Goal: Complete application form

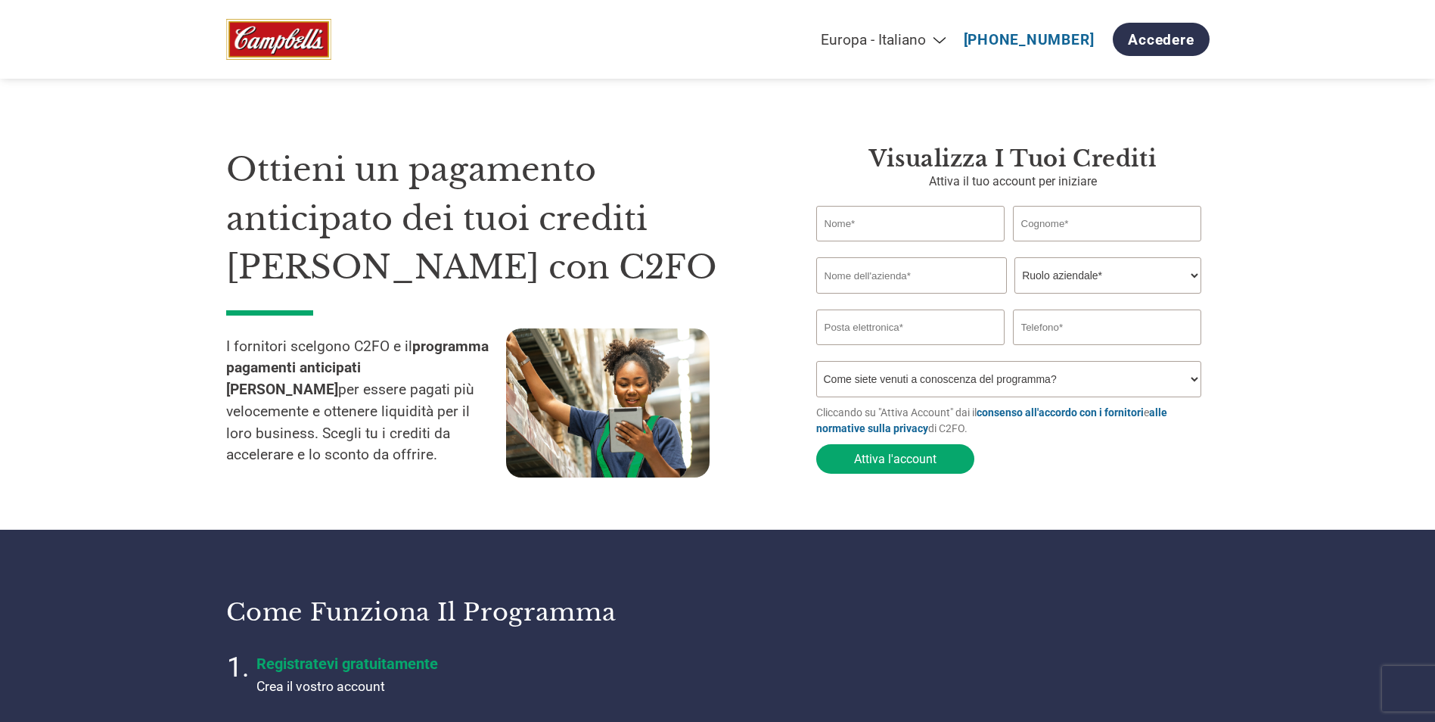
select select "it-IT"
click at [858, 236] on input "text" at bounding box center [910, 224] width 189 height 36
type input "[PERSON_NAME]"
type input "Ciotola"
type input "C&L SERVICES srl"
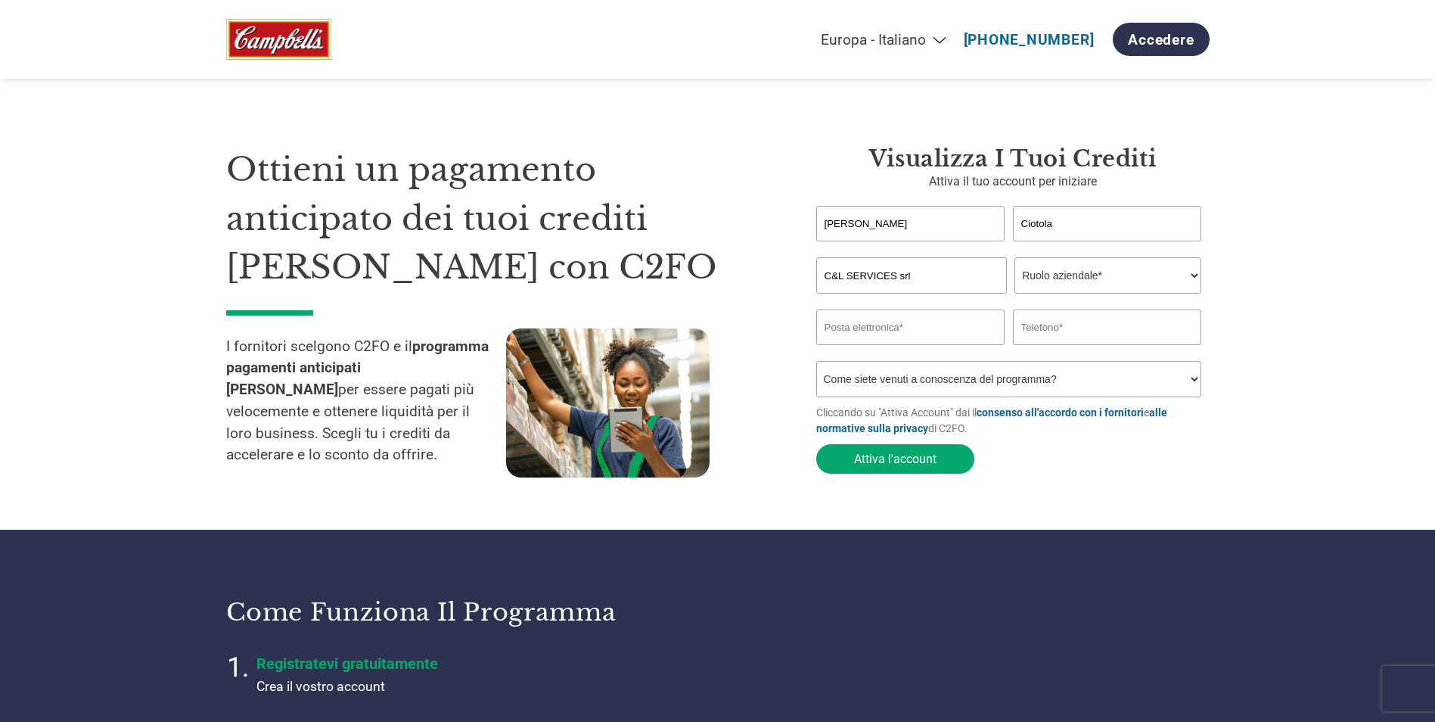
type input "[PERSON_NAME][EMAIL_ADDRESS][DOMAIN_NAME]"
type input "3332743945"
click at [1089, 281] on select "Ruolo aziendale* CFO Controllore finanziario Gestore crediti Direttore finanzia…" at bounding box center [1107, 275] width 187 height 36
click at [1014, 259] on select "Ruolo aziendale* CFO Controllore finanziario Gestore crediti Direttore finanzia…" at bounding box center [1107, 275] width 187 height 36
click at [1116, 275] on select "Ruolo aziendale* CFO Controllore finanziario Gestore crediti Direttore finanzia…" at bounding box center [1107, 275] width 187 height 36
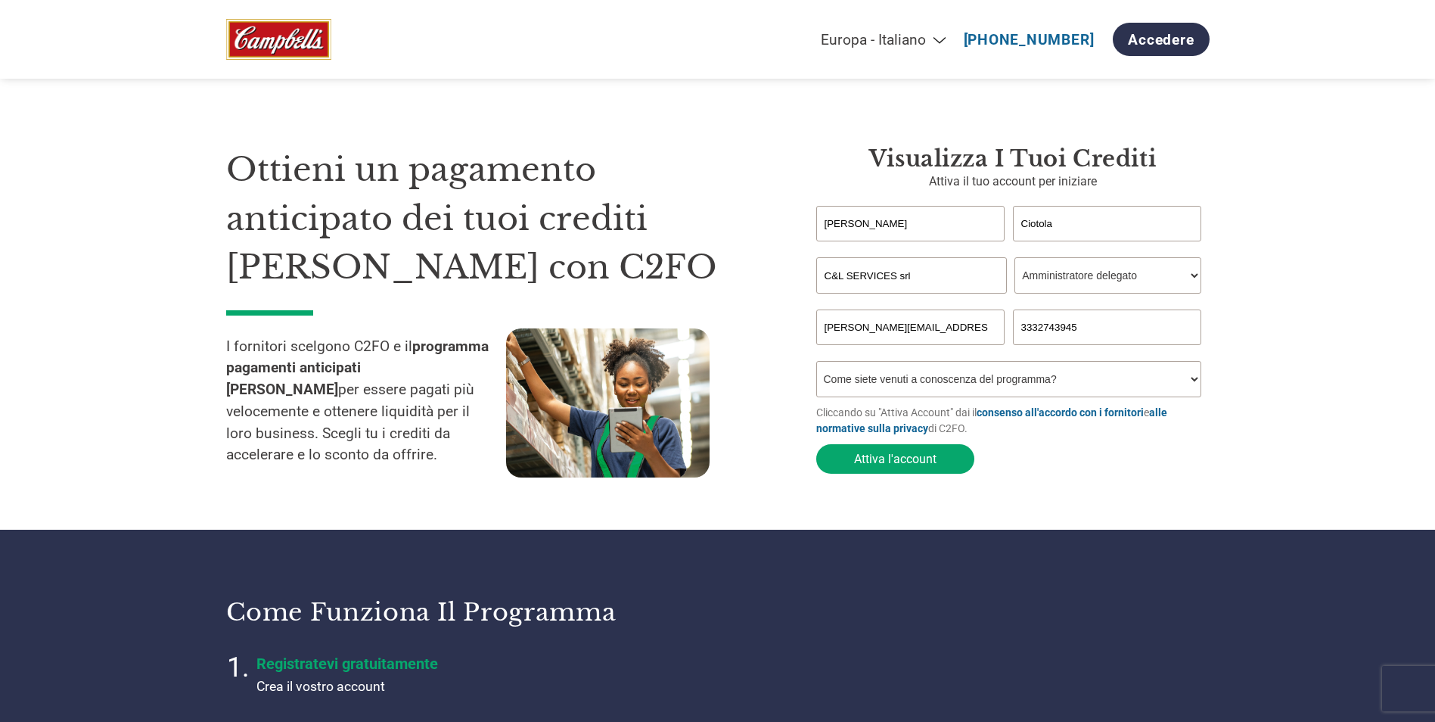
select select "OWNER_FOUNDER"
click at [1014, 259] on select "Ruolo aziendale* CFO Controllore finanziario Gestore crediti Direttore finanzia…" at bounding box center [1107, 275] width 187 height 36
click at [868, 389] on select "Come siete venuti a conoscenza del programma? Abbiamo ricevuto una lettera Tram…" at bounding box center [1009, 379] width 386 height 36
select select "Email"
click at [816, 365] on select "Come siete venuti a conoscenza del programma? Abbiamo ricevuto una lettera Tram…" at bounding box center [1009, 379] width 386 height 36
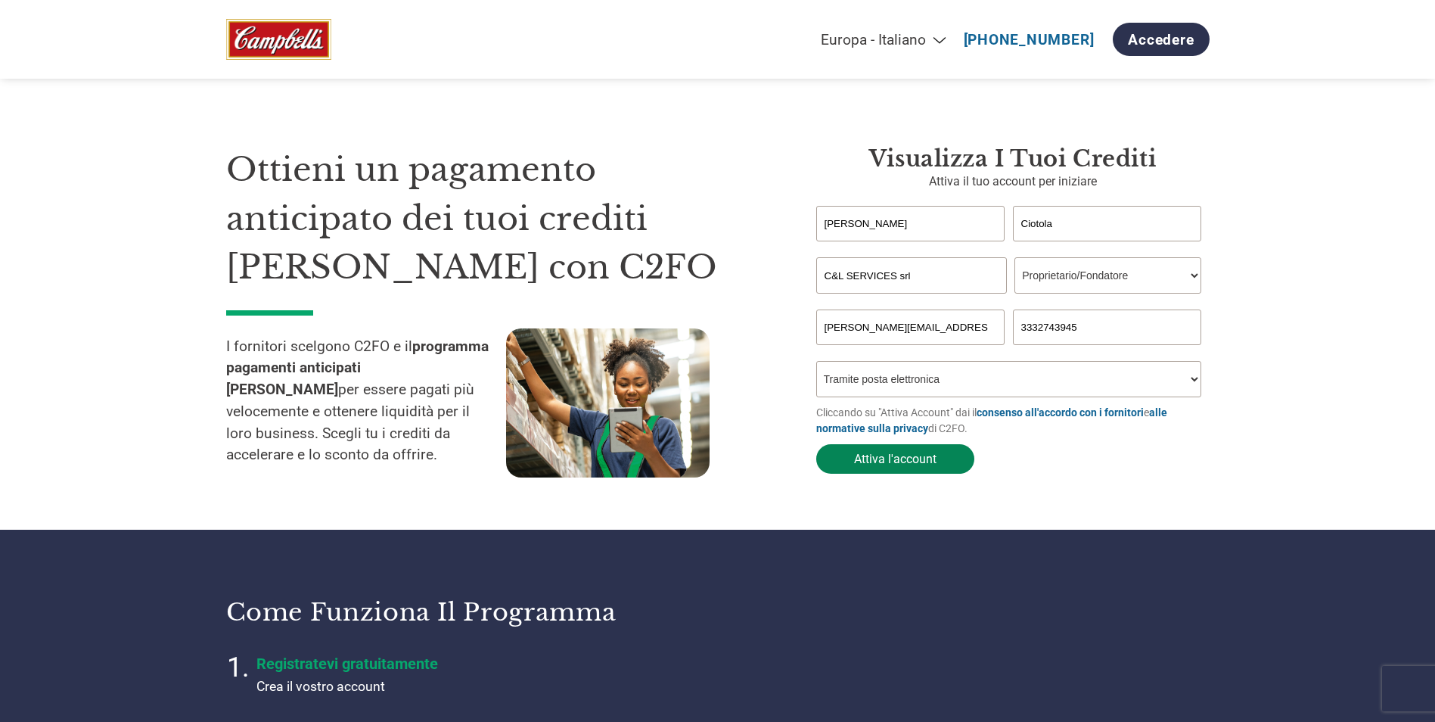
click at [920, 462] on button "Attiva l'account" at bounding box center [895, 458] width 158 height 29
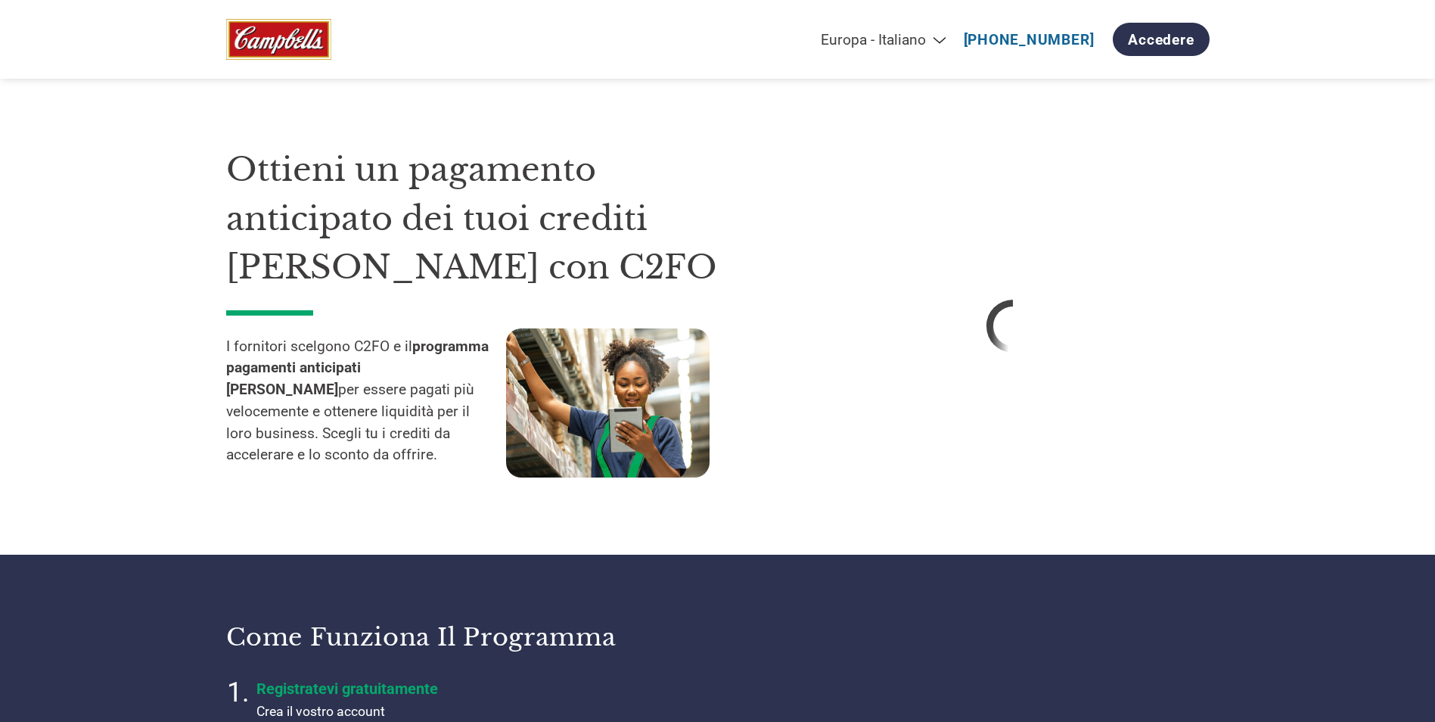
select select "it-IT"
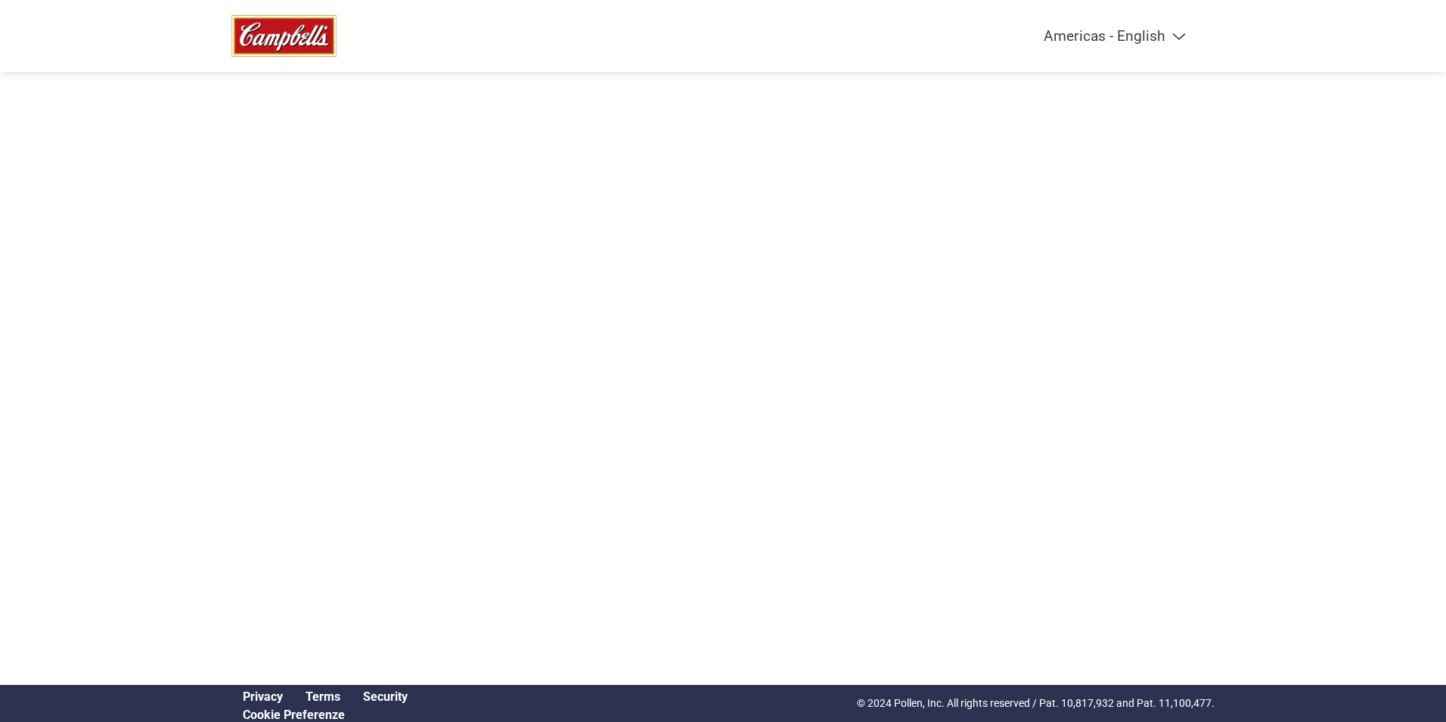
select select "it-IT"
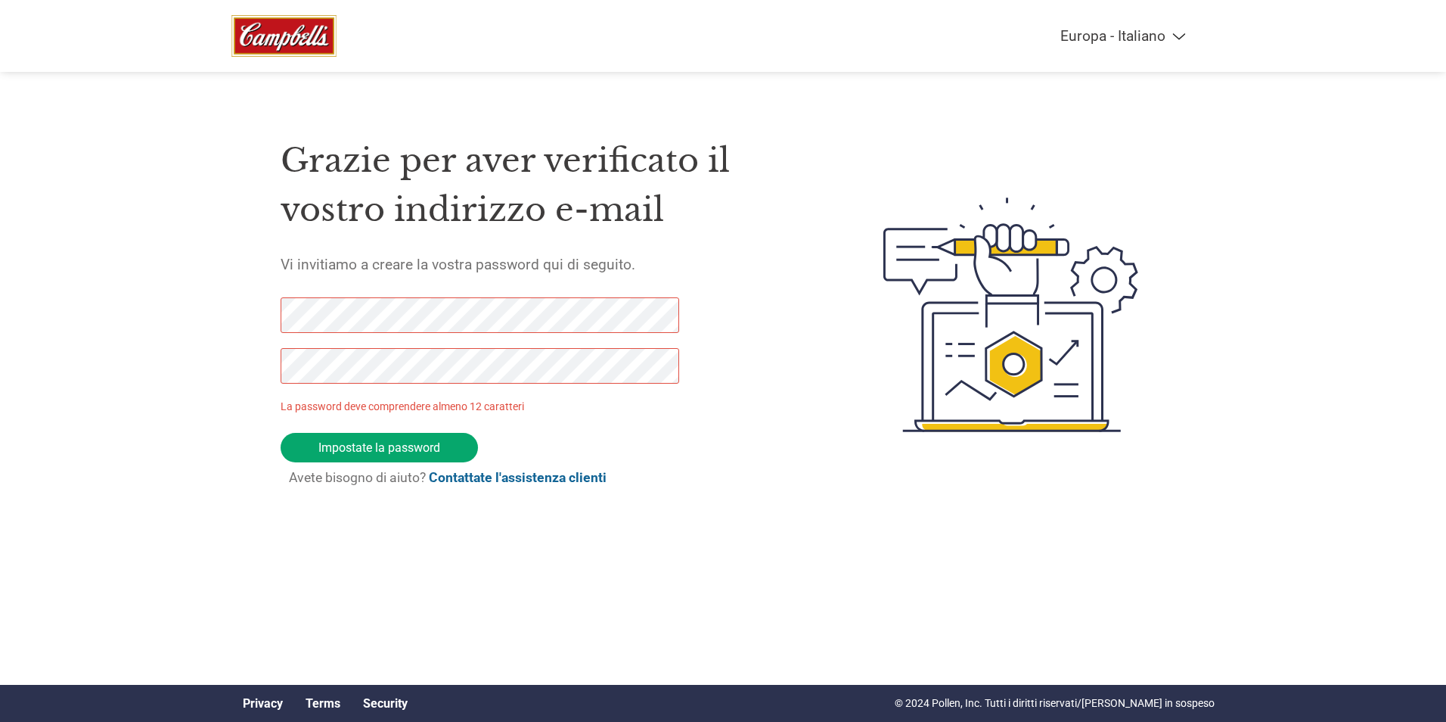
drag, startPoint x: 463, startPoint y: 451, endPoint x: -3, endPoint y: 293, distance: 491.7
click at [0, 293] on html "Americas - English Américas - Español [GEOGRAPHIC_DATA] - Português Amériques -…" at bounding box center [723, 284] width 1446 height 569
click at [0, 96] on html "Americas - English Américas - Español Américas - Português Amériques - Français…" at bounding box center [723, 284] width 1446 height 569
click at [0, 222] on html "Americas - English Américas - Español Américas - Português Amériques - Français…" at bounding box center [723, 284] width 1446 height 569
click at [447, 459] on input "Impostate la password" at bounding box center [379, 447] width 197 height 29
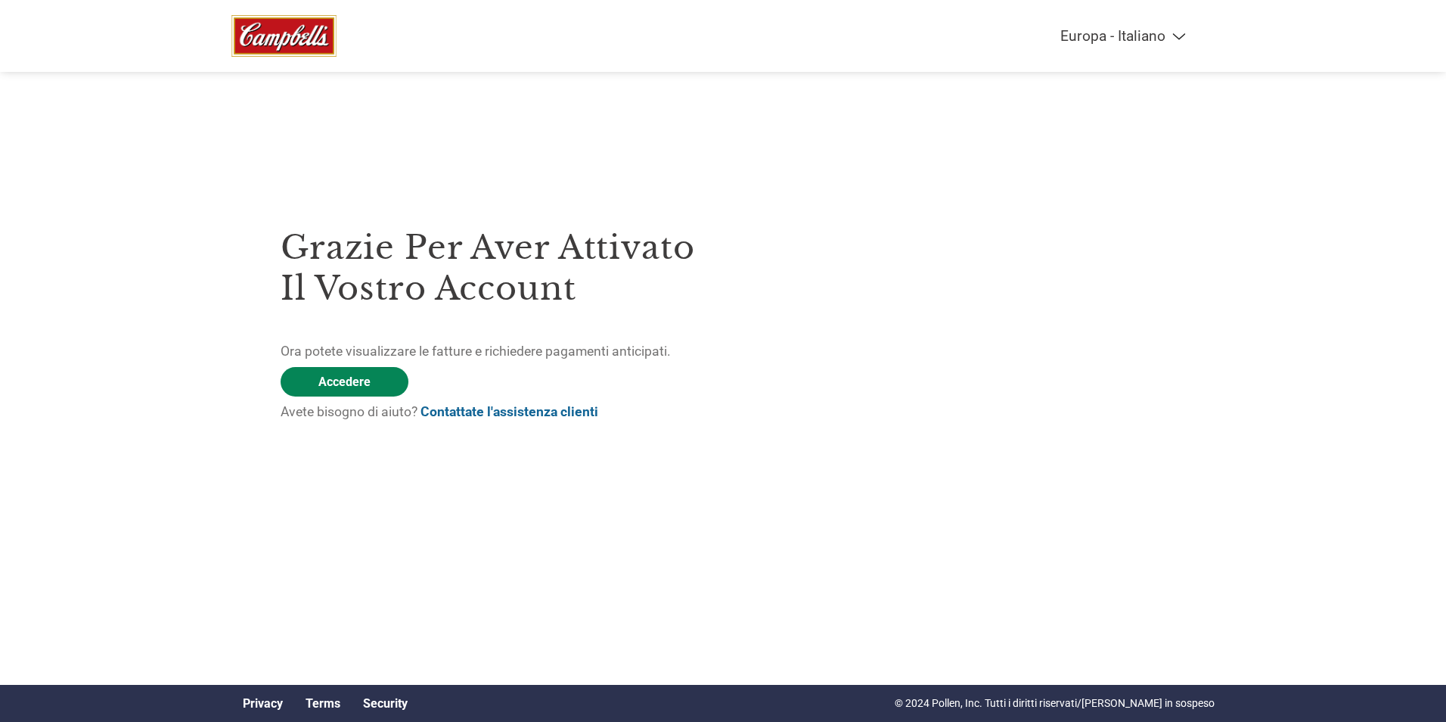
click at [342, 382] on link "Accedere" at bounding box center [345, 381] width 128 height 29
